Goal: Transaction & Acquisition: Purchase product/service

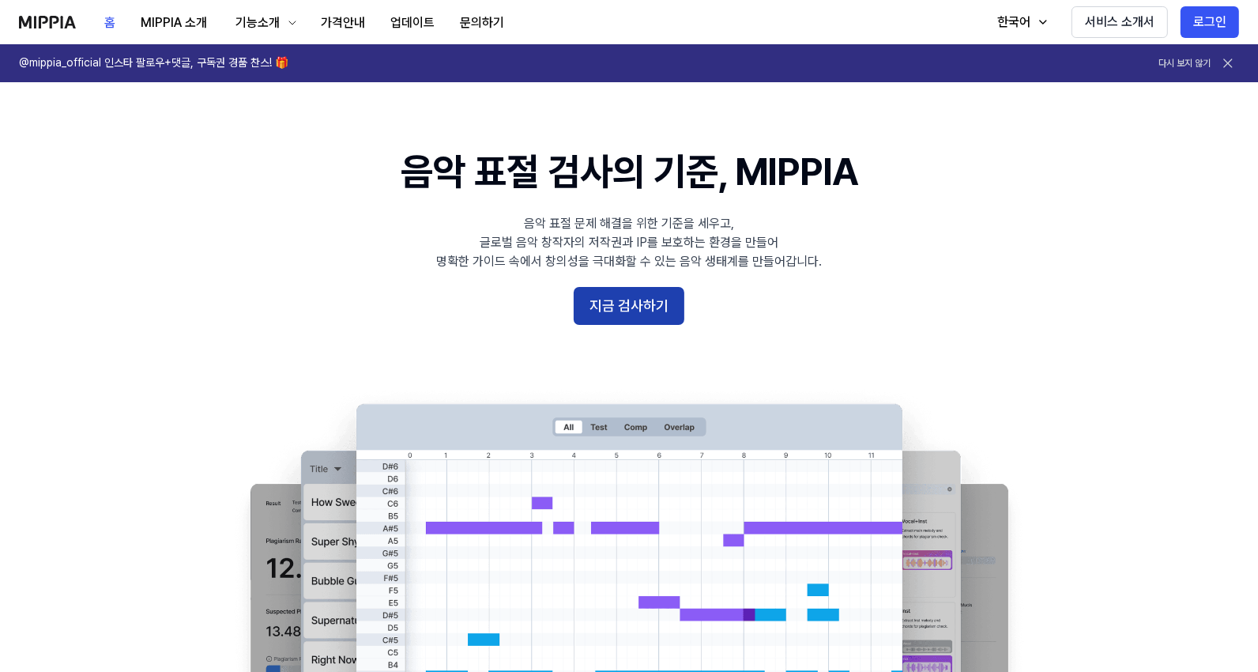
click at [642, 306] on button "지금 검사하기" at bounding box center [629, 306] width 111 height 38
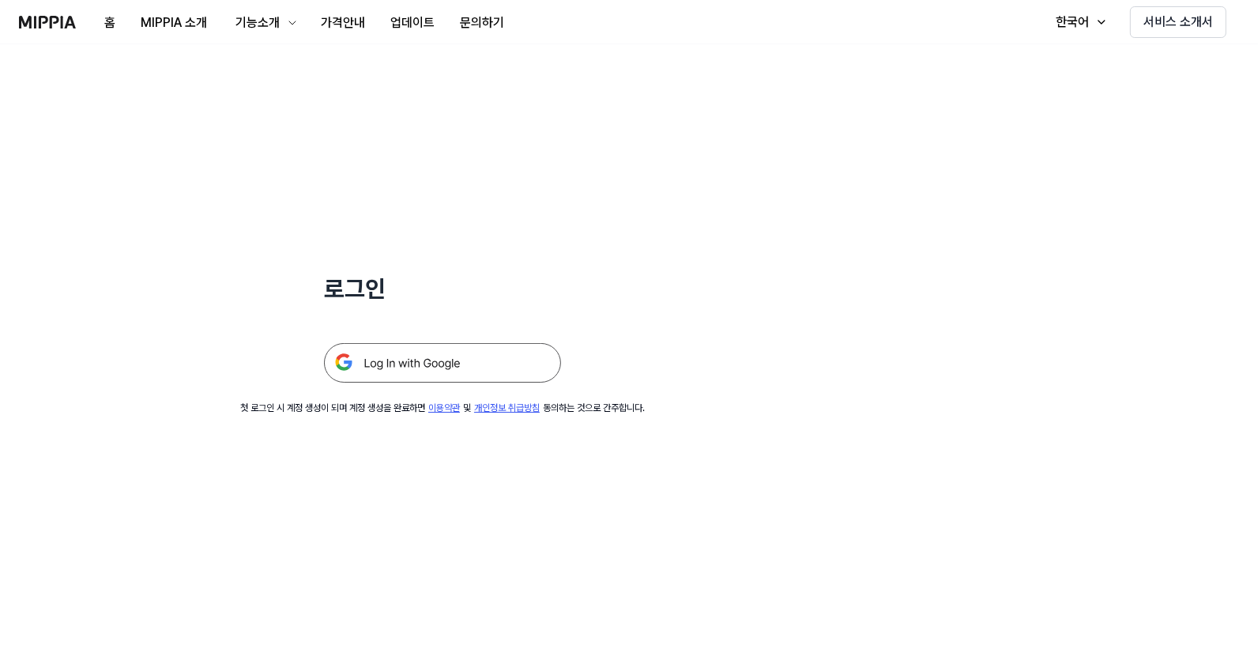
click at [444, 365] on img at bounding box center [442, 363] width 237 height 40
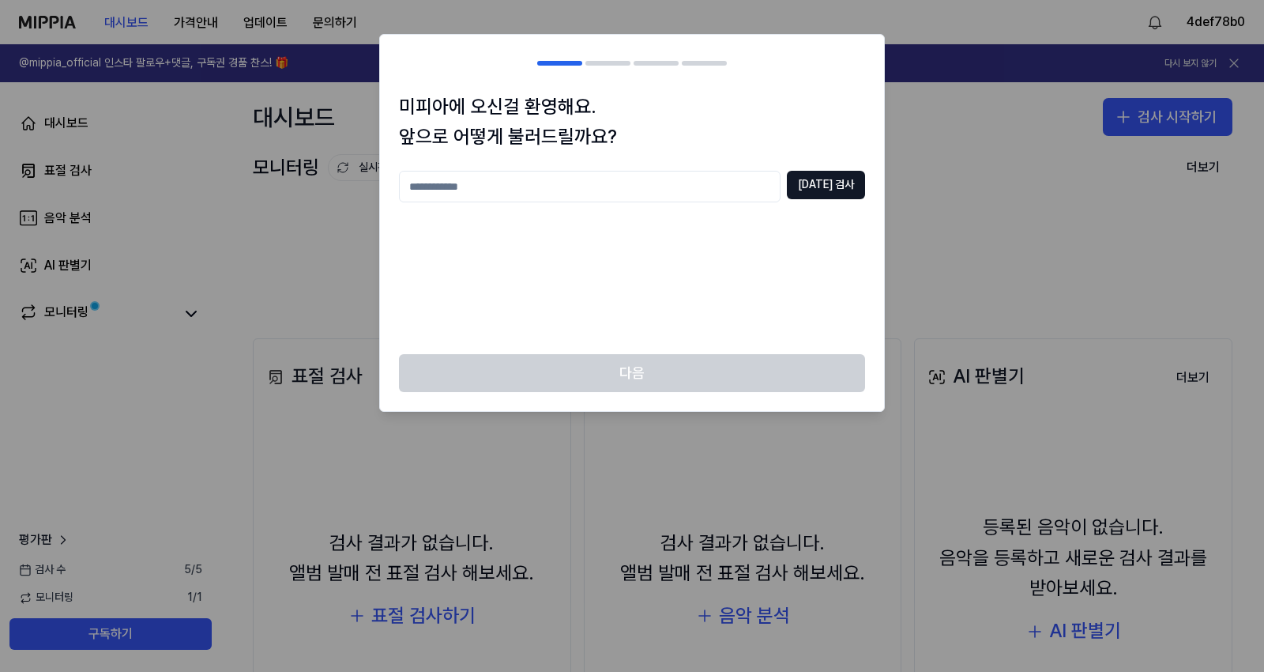
click at [665, 194] on input "text" at bounding box center [590, 187] width 382 height 32
type input "*"
type input "*******"
click at [826, 184] on button "중복 검사" at bounding box center [826, 185] width 78 height 28
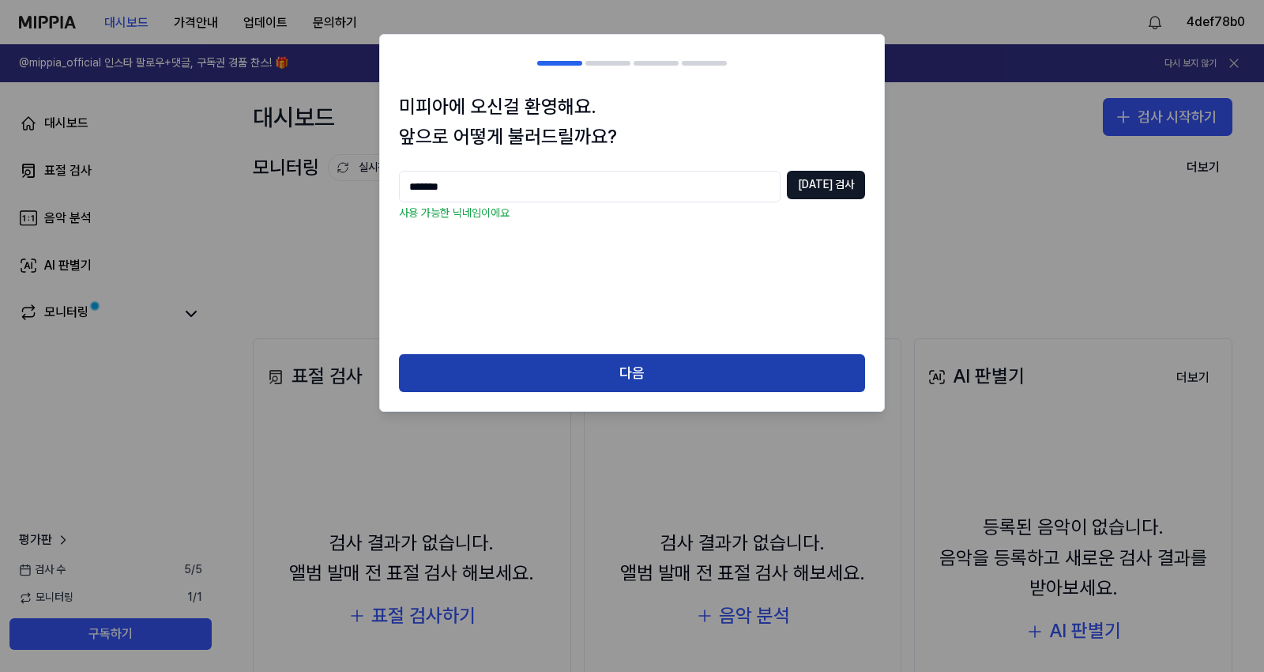
click at [605, 366] on button "다음" at bounding box center [632, 373] width 466 height 38
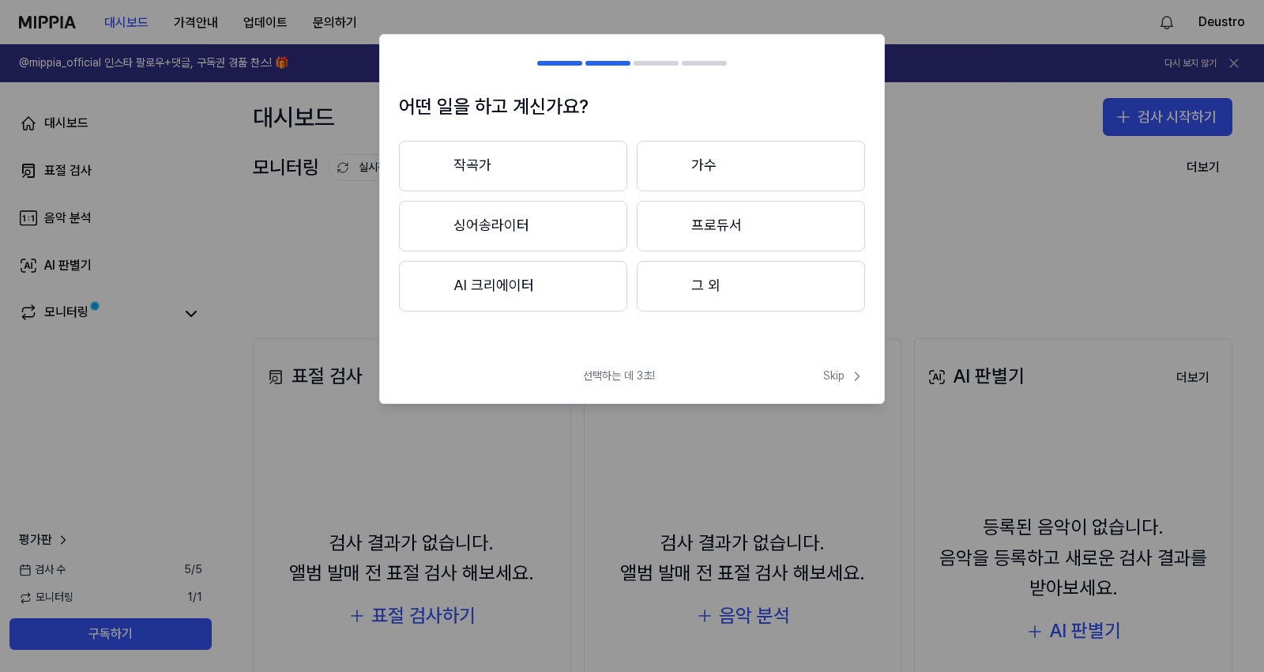
click at [528, 174] on button "작곡가" at bounding box center [513, 166] width 228 height 51
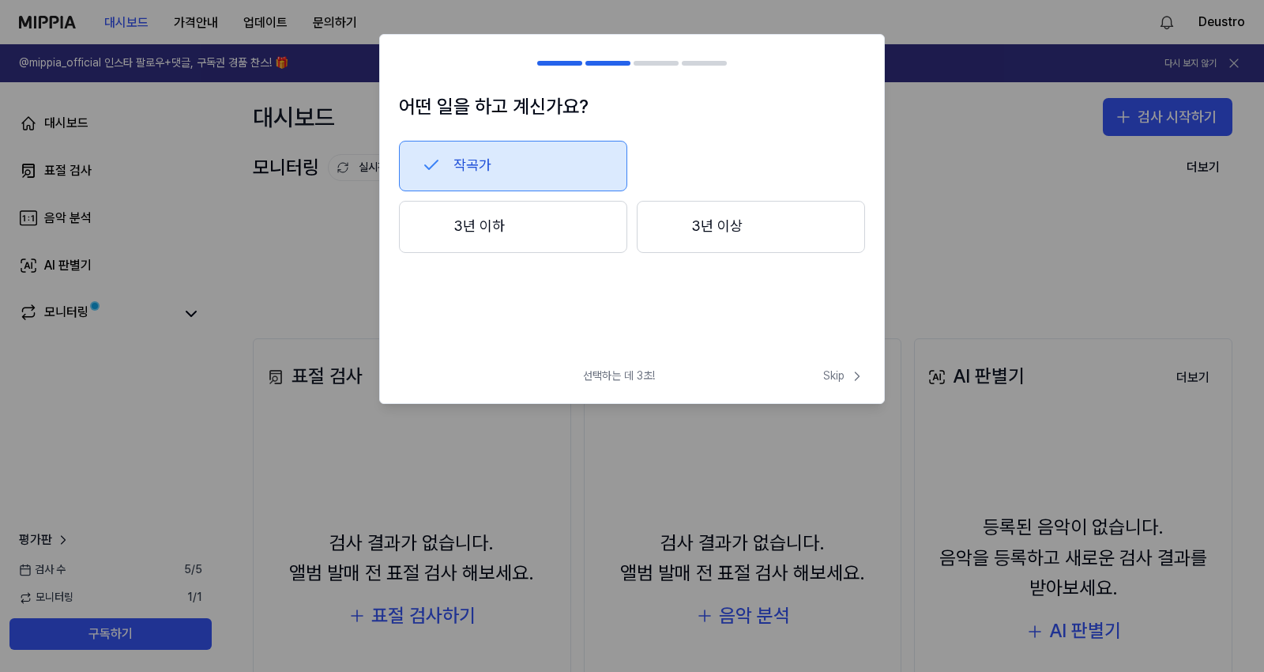
click at [534, 230] on button "3년 이하" at bounding box center [513, 227] width 228 height 52
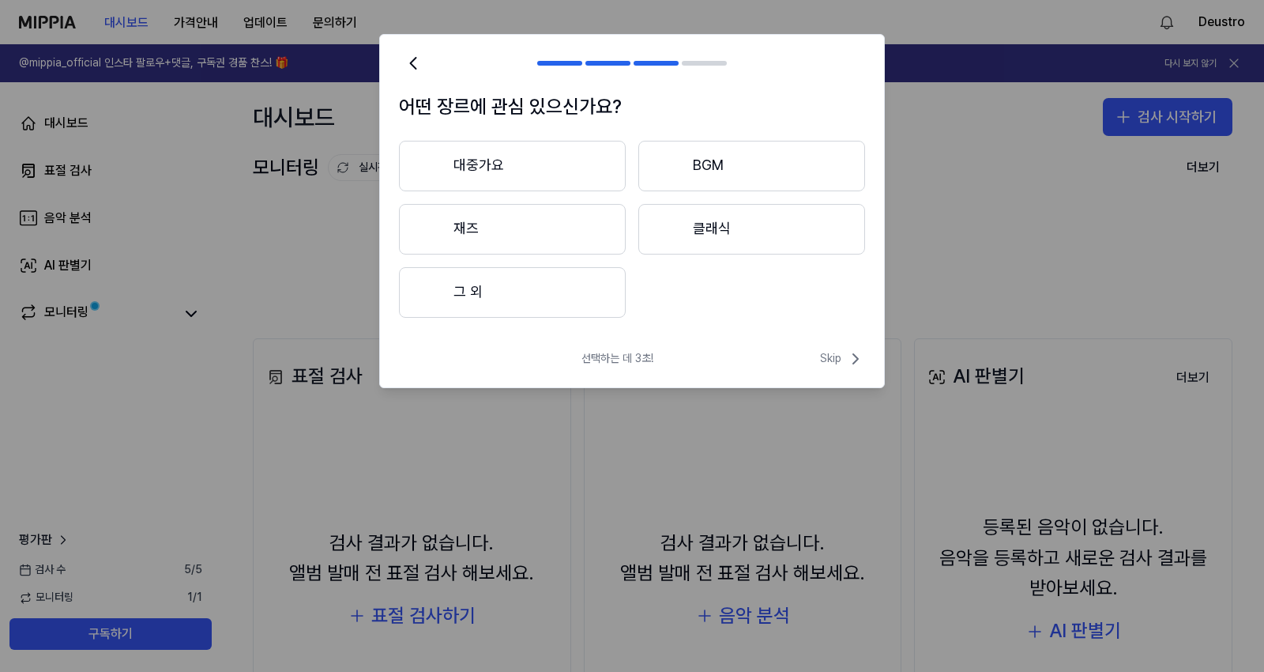
click at [494, 299] on button "그 외" at bounding box center [512, 292] width 227 height 51
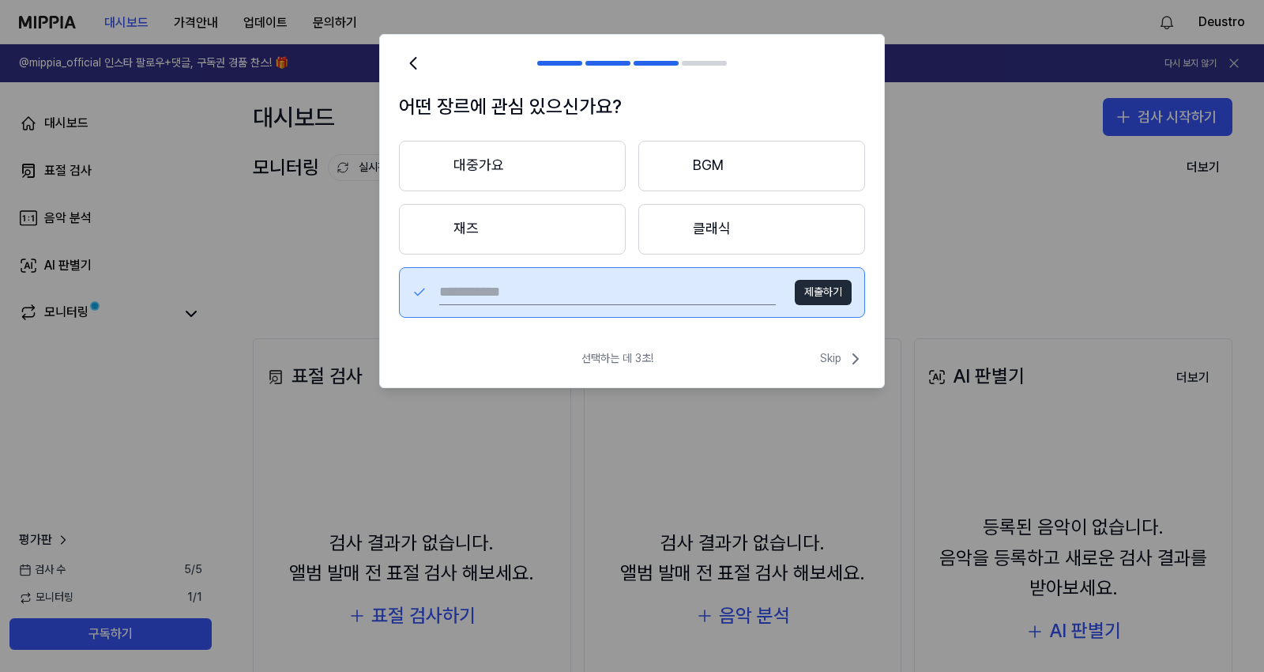
click at [683, 298] on input "text" at bounding box center [607, 292] width 337 height 25
type input "***"
click at [836, 296] on button "제출하기" at bounding box center [823, 292] width 57 height 25
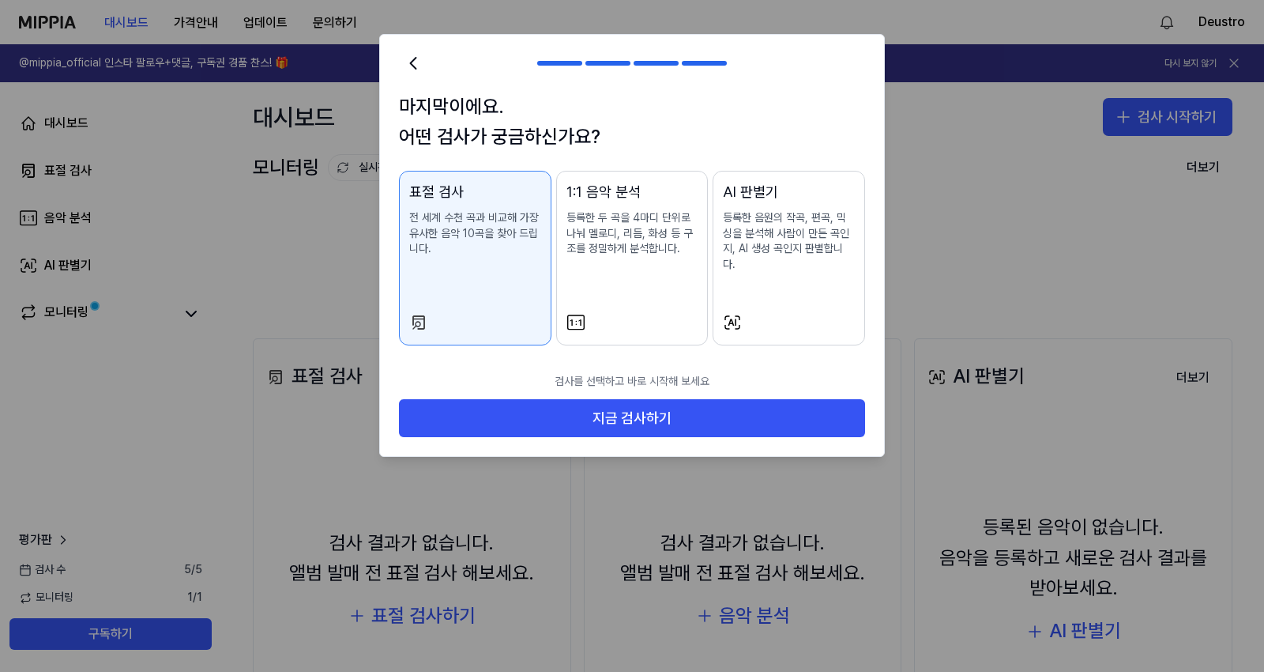
click at [653, 254] on p "등록한 두 곡을 4마디 단위로 나눠 멜로디, 리듬, 화성 등 구조를 정밀하게 분석합니다." at bounding box center [633, 233] width 132 height 47
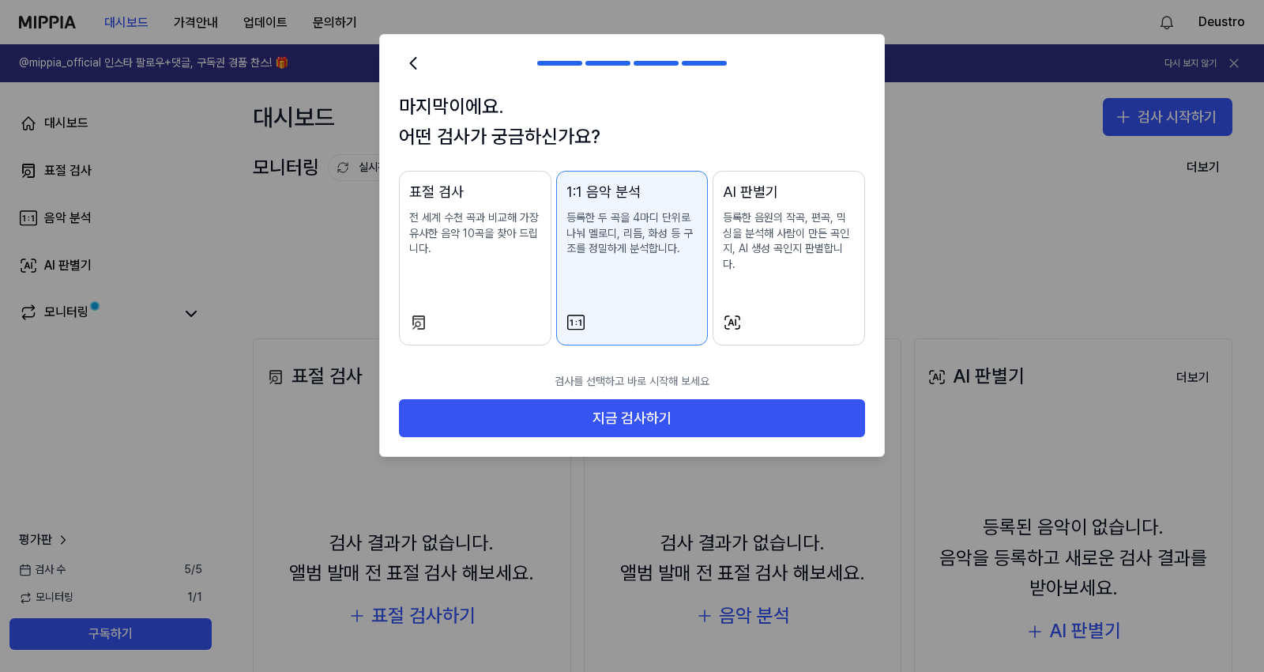
click at [779, 265] on div "AI 판별기 등록한 음원의 작곡, 편곡, 믹싱을 분석해 사람이 만든 곡인지, AI 생성 곡인지 판별합니다." at bounding box center [789, 242] width 132 height 122
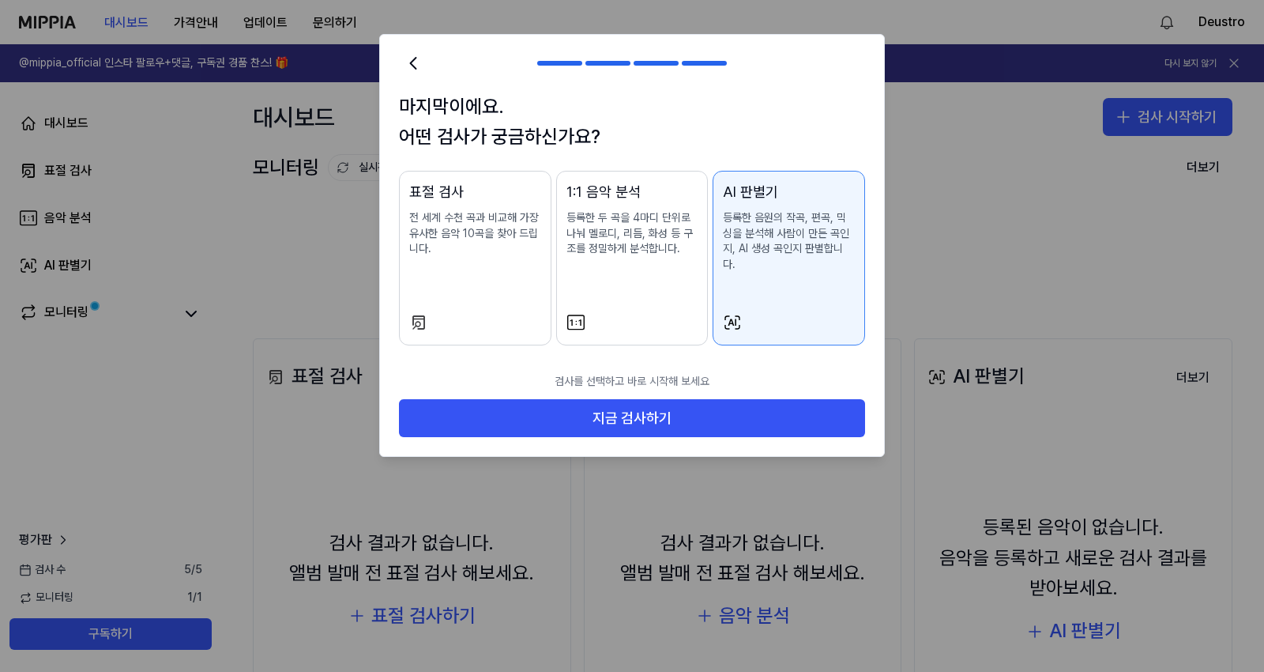
click at [634, 257] on div "1:1 음악 분석 등록한 두 곡을 4마디 단위로 나눠 멜로디, 리듬, 화성 등 구조를 정밀하게 분석합니다." at bounding box center [633, 234] width 132 height 107
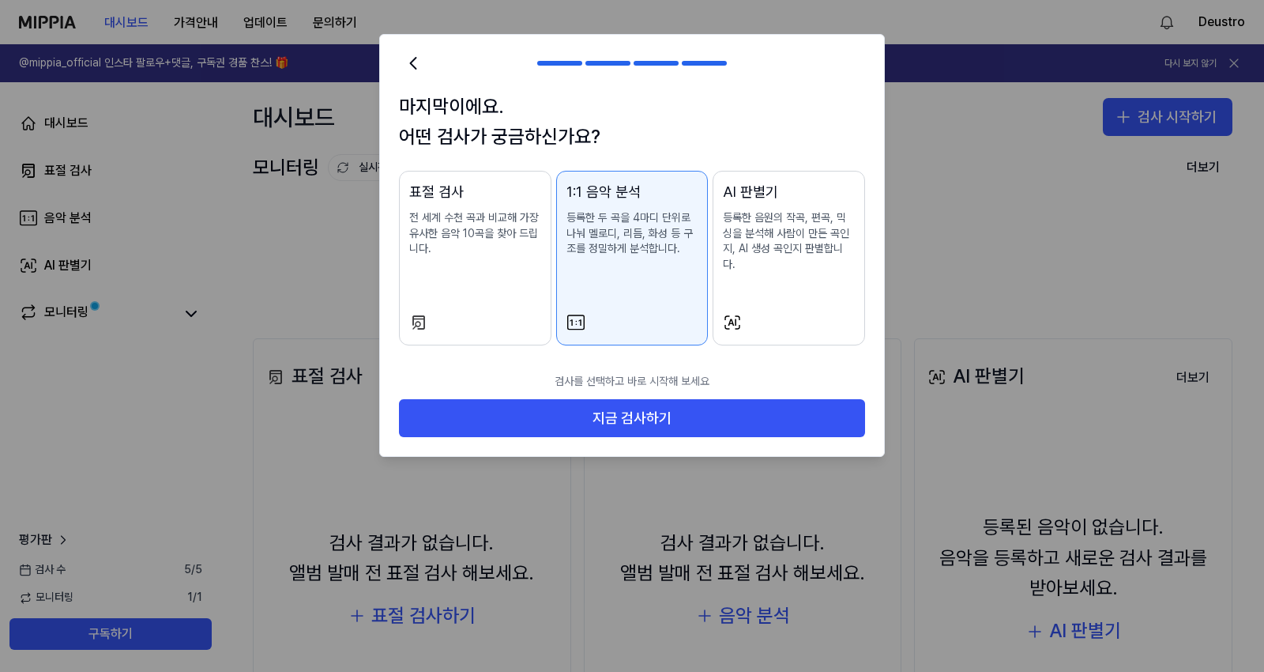
click at [449, 259] on div "표절 검사 전 세계 수천 곡과 비교해 가장 유사한 음악 10곡을 찾아 드립니다." at bounding box center [475, 234] width 132 height 107
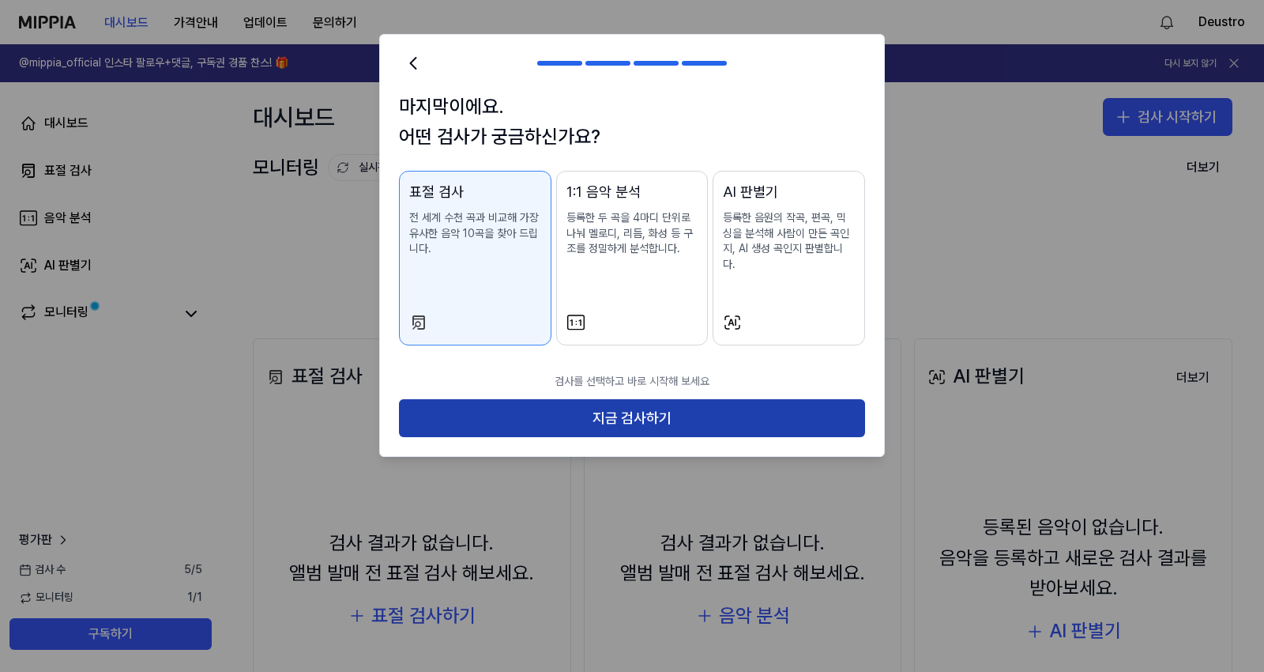
click at [547, 399] on button "지금 검사하기" at bounding box center [632, 418] width 466 height 38
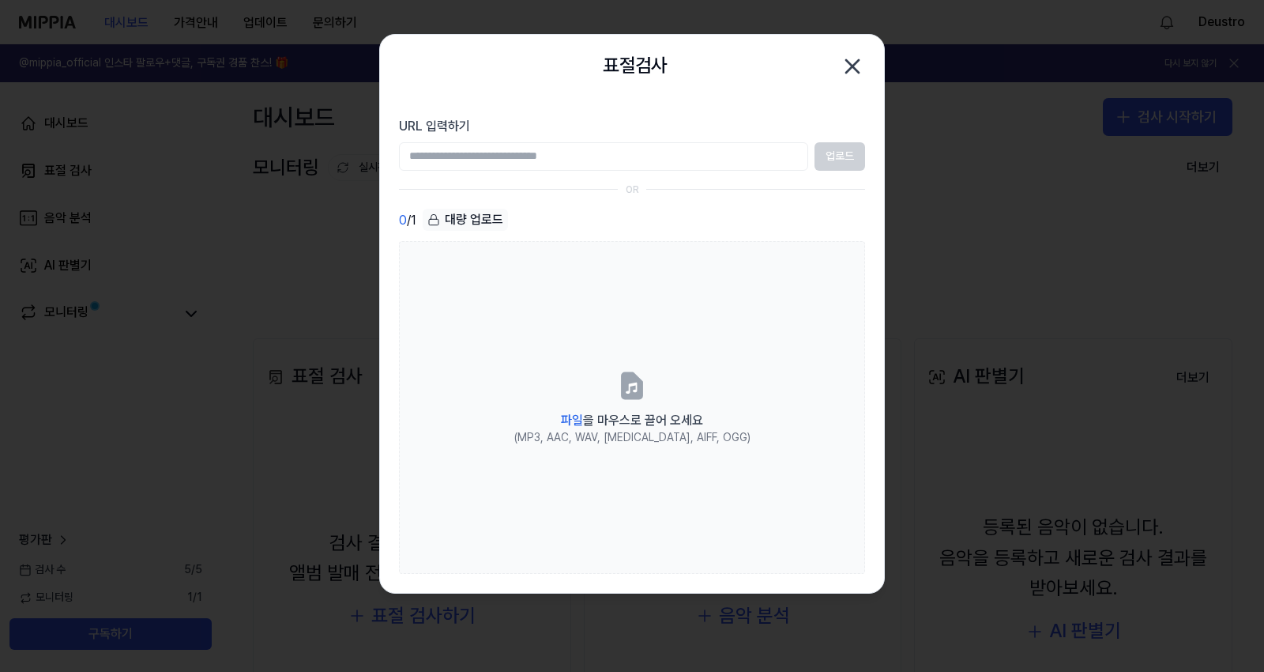
click at [855, 68] on icon "button" at bounding box center [852, 66] width 13 height 13
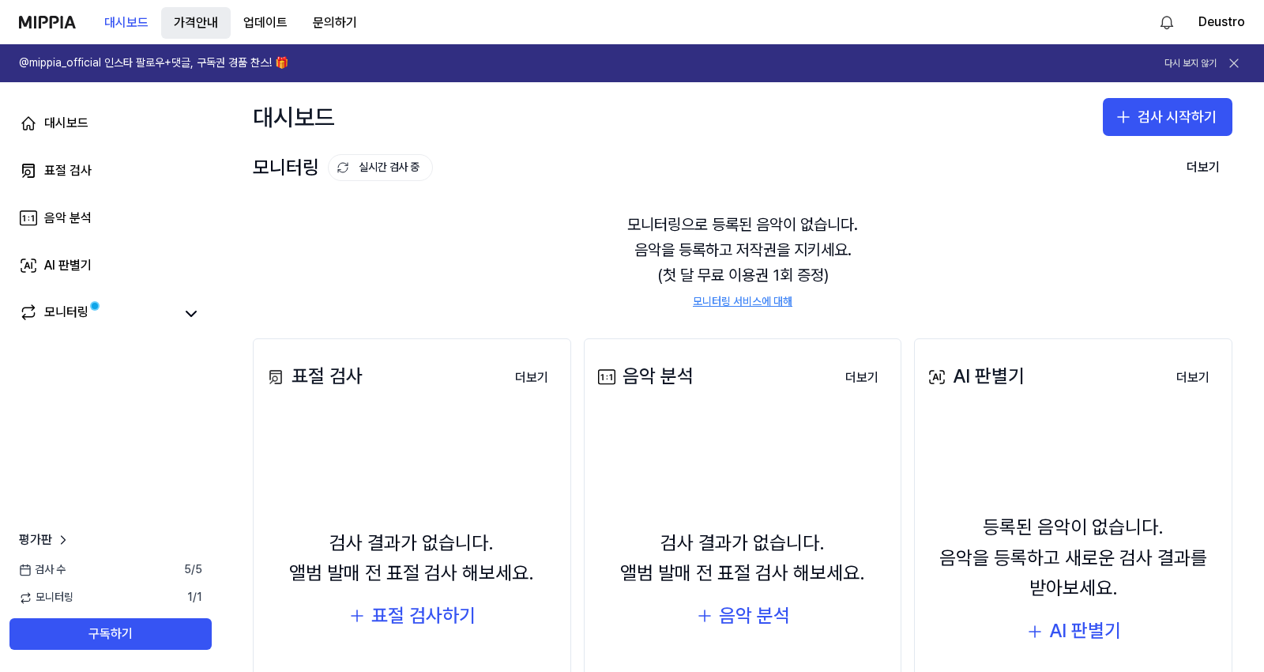
click at [188, 20] on button "가격안내" at bounding box center [196, 23] width 70 height 32
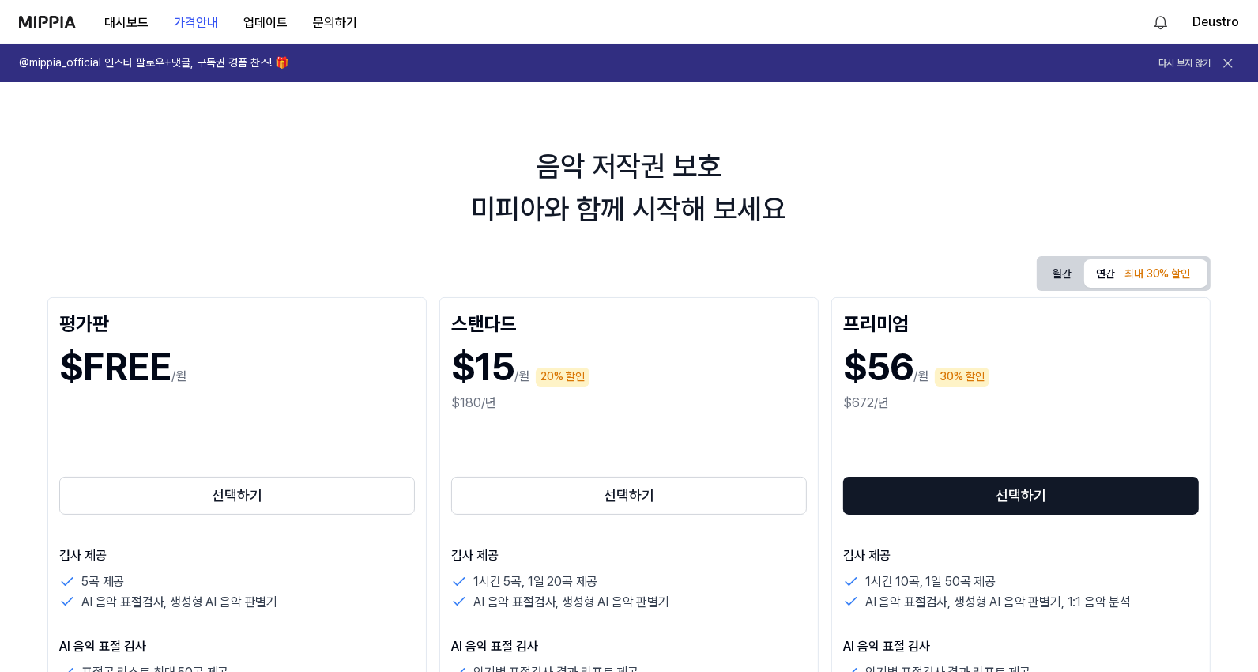
click at [245, 360] on div "$FREE /월" at bounding box center [237, 367] width 356 height 53
drag, startPoint x: 449, startPoint y: 579, endPoint x: 600, endPoint y: 588, distance: 152.0
click at [601, 588] on div "1시간 5곡, 1일 20곡 제공" at bounding box center [629, 581] width 356 height 21
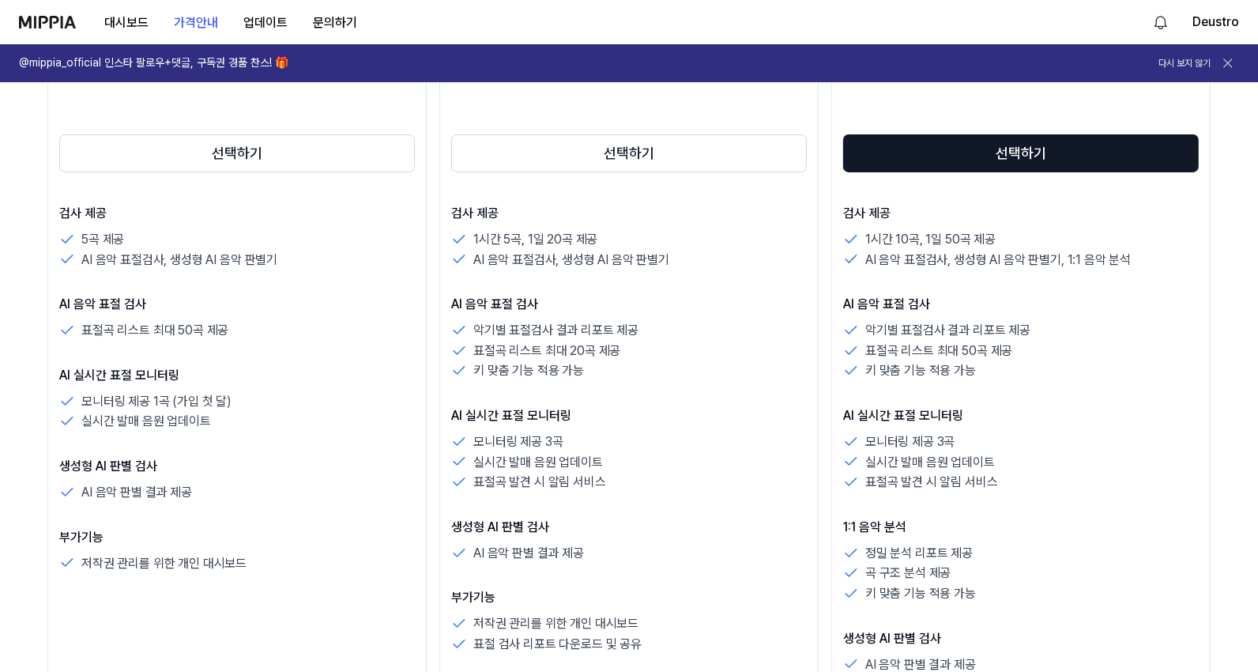
scroll to position [351, 0]
